Goal: Task Accomplishment & Management: Manage account settings

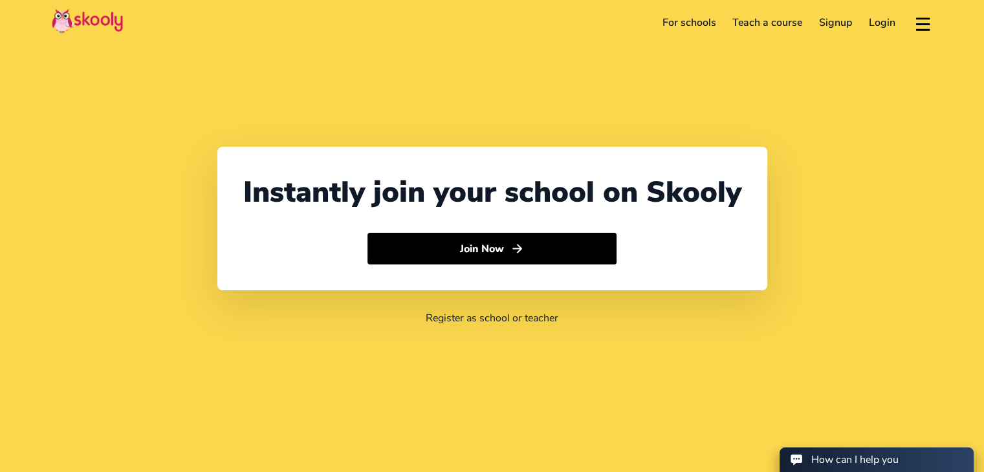
select select "91"
select select "[GEOGRAPHIC_DATA]"
select select "[GEOGRAPHIC_DATA]/[GEOGRAPHIC_DATA]"
click at [885, 24] on link "Login" at bounding box center [882, 22] width 43 height 21
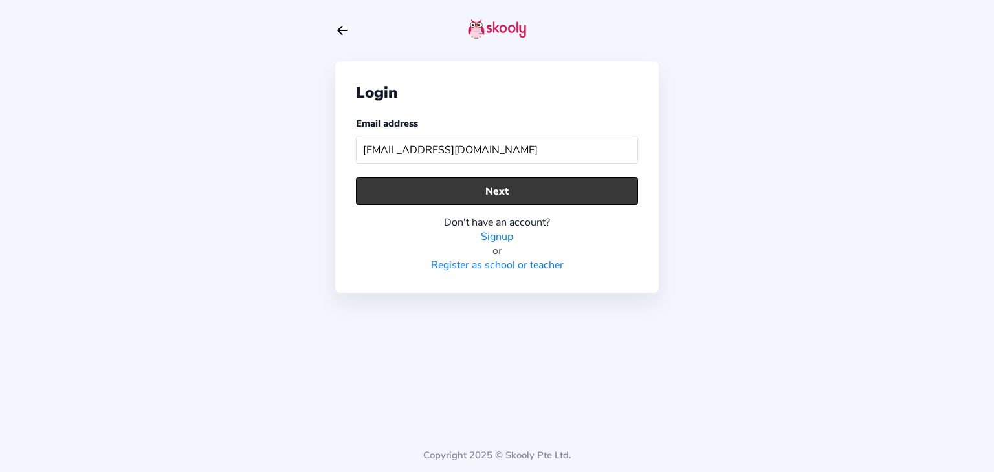
type input "[EMAIL_ADDRESS][DOMAIN_NAME]"
click at [520, 184] on button "Next" at bounding box center [497, 191] width 282 height 28
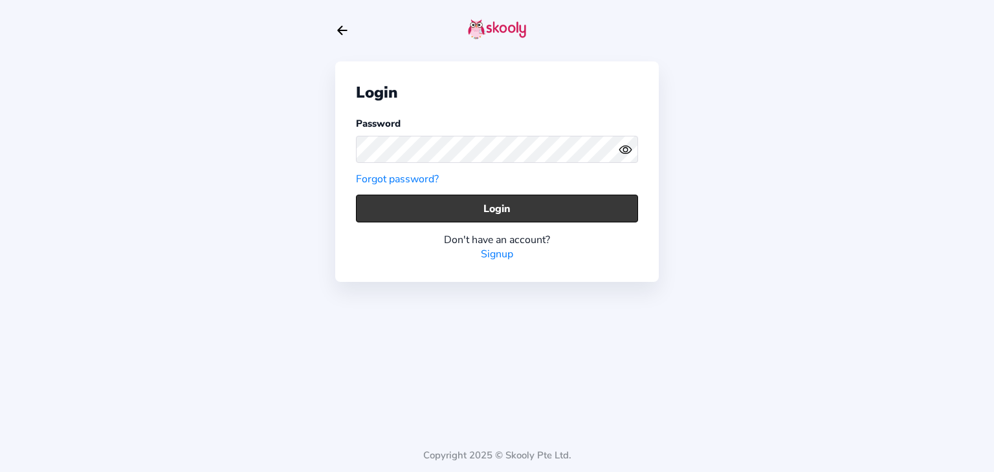
click at [460, 207] on button "Login" at bounding box center [497, 209] width 282 height 28
